Goal: Task Accomplishment & Management: Use online tool/utility

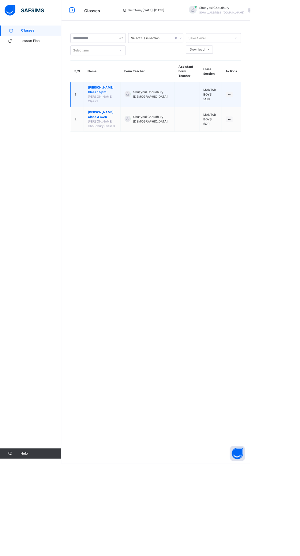
click at [140, 111] on span "[PERSON_NAME] Class 1 5pm" at bounding box center [122, 107] width 35 height 11
click at [125, 105] on span "[PERSON_NAME] Class 1 5pm" at bounding box center [122, 107] width 35 height 11
click at [195, 125] on td "Shuaybul Choudhury [DEMOGRAPHIC_DATA]" at bounding box center [177, 114] width 65 height 30
click at [182, 110] on span "Shuaybul Choudhury [DEMOGRAPHIC_DATA]" at bounding box center [182, 113] width 45 height 11
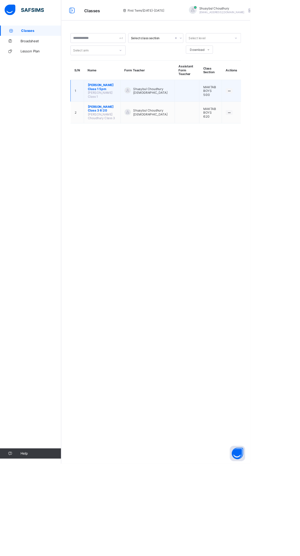
click at [180, 108] on span "Shuaybul Choudhury [DEMOGRAPHIC_DATA]" at bounding box center [182, 108] width 45 height 9
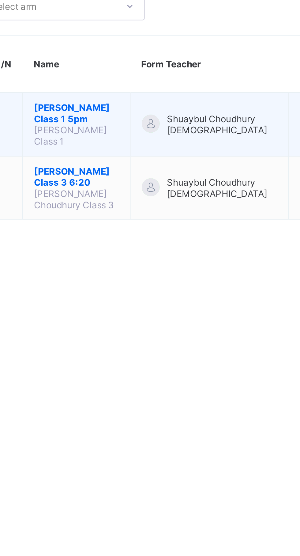
click at [140, 106] on span "[PERSON_NAME] Class 1 5pm" at bounding box center [122, 104] width 35 height 9
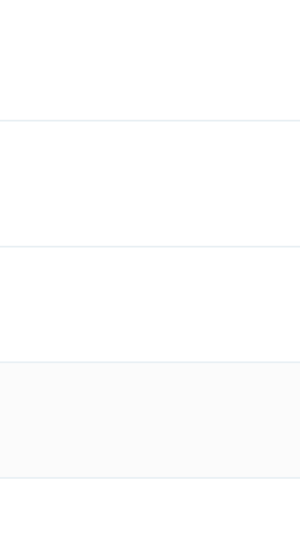
click at [208, 142] on span "Attendance" at bounding box center [209, 139] width 20 height 6
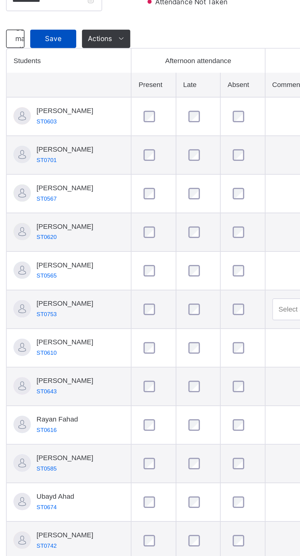
click at [110, 204] on span "Save" at bounding box center [109, 202] width 15 height 6
